Goal: Information Seeking & Learning: Find contact information

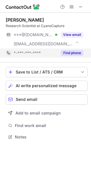
scroll to position [133, 91]
click at [74, 55] on button "Find phone" at bounding box center [72, 53] width 22 height 6
click at [57, 55] on div "*-***-***-****" at bounding box center [35, 52] width 43 height 5
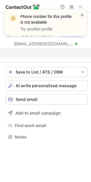
scroll to position [124, 91]
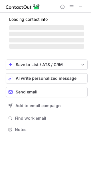
scroll to position [147, 91]
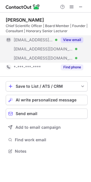
click at [77, 39] on button "View email" at bounding box center [72, 40] width 22 height 6
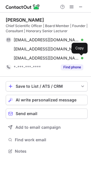
click at [78, 57] on span at bounding box center [80, 58] width 5 height 5
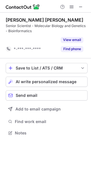
scroll to position [119, 91]
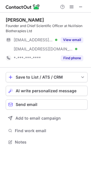
scroll to position [137, 91]
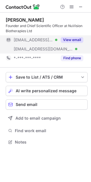
click at [77, 38] on button "View email" at bounding box center [72, 40] width 22 height 6
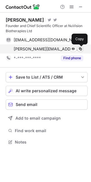
click at [80, 47] on span at bounding box center [80, 49] width 5 height 5
